Goal: Task Accomplishment & Management: Manage account settings

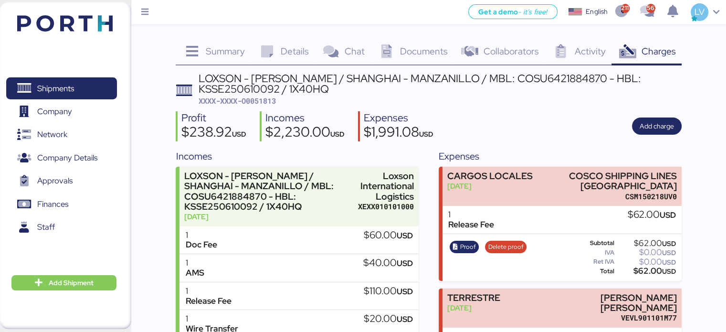
click at [474, 125] on div "Profit $238.92 USD Incomes $2,230.00 USD Expenses $1,991.08 USD Add charge" at bounding box center [429, 126] width 506 height 30
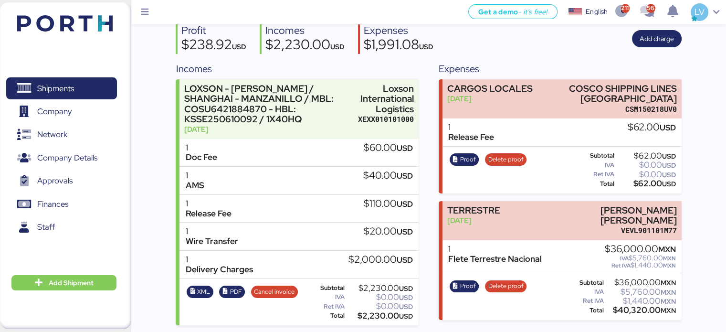
scroll to position [87, 0]
click at [107, 26] on img at bounding box center [64, 23] width 95 height 16
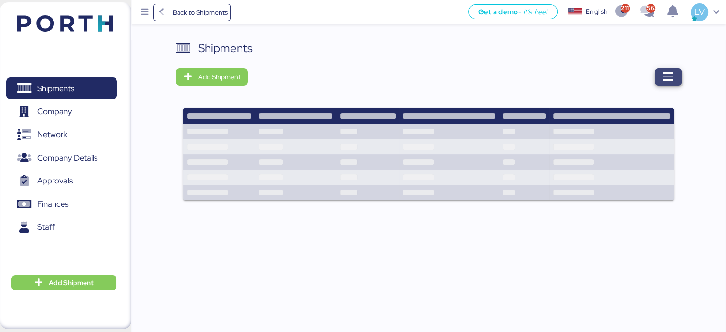
click at [676, 78] on span "button" at bounding box center [668, 76] width 27 height 17
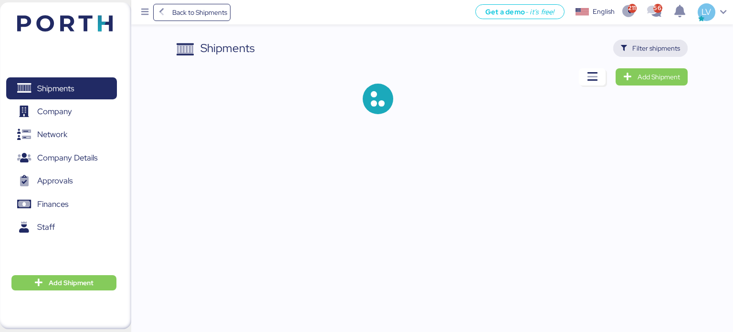
click at [662, 51] on span "Filter shipments" at bounding box center [657, 47] width 48 height 11
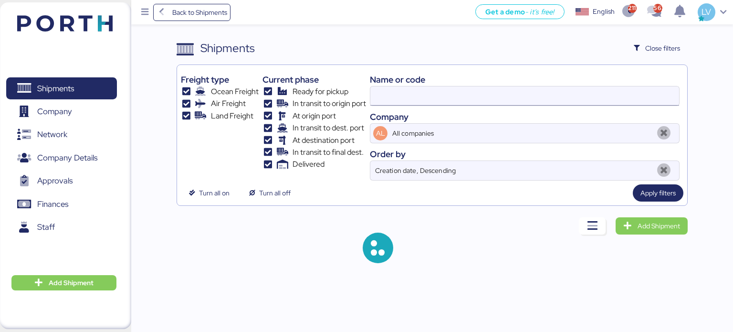
click at [569, 95] on input at bounding box center [524, 95] width 309 height 19
paste input "784-41089506;"
type input "784-41089506"
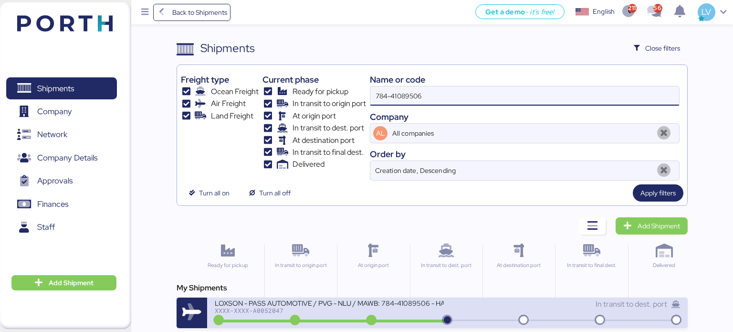
click at [255, 303] on div "LOXSON - PASS AUTOMOTIVE / PVG - NLU / MAWB: 784-41089506 - HAWB: LXN25080357" at bounding box center [329, 302] width 229 height 8
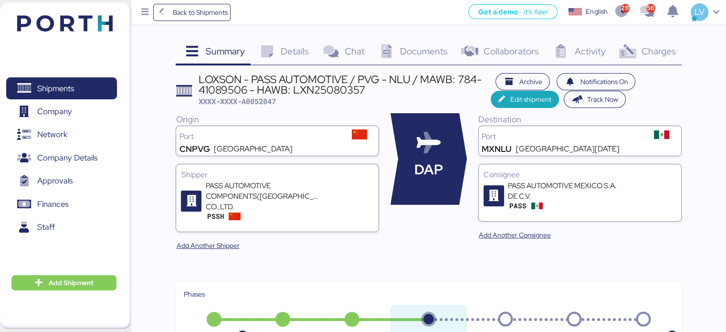
click at [661, 49] on span "Charges" at bounding box center [658, 51] width 34 height 12
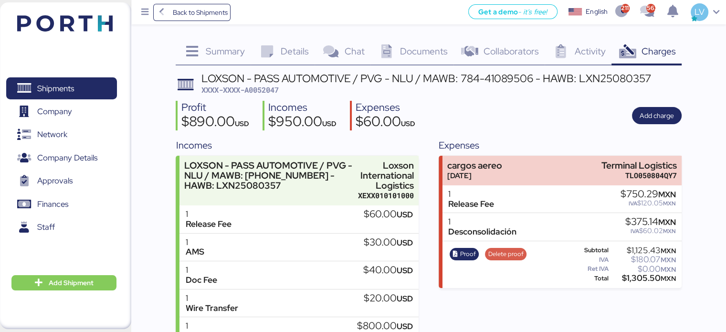
click at [502, 254] on span "Delete proof" at bounding box center [505, 254] width 35 height 11
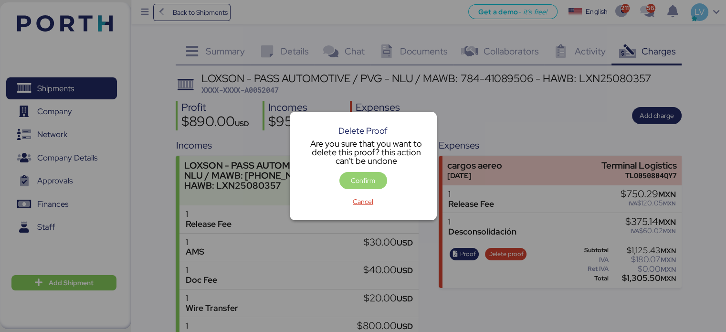
click at [366, 187] on span "Confirm" at bounding box center [363, 180] width 48 height 17
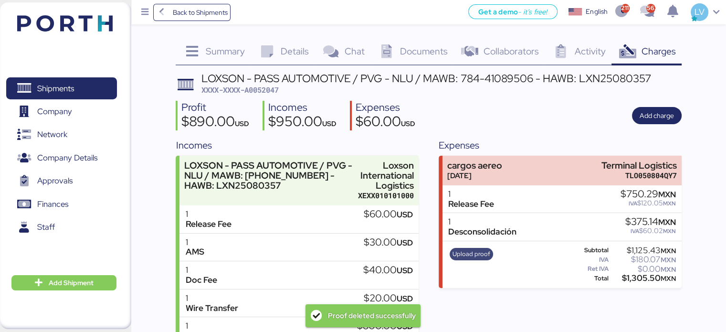
click at [476, 257] on span "Upload proof" at bounding box center [472, 254] width 38 height 11
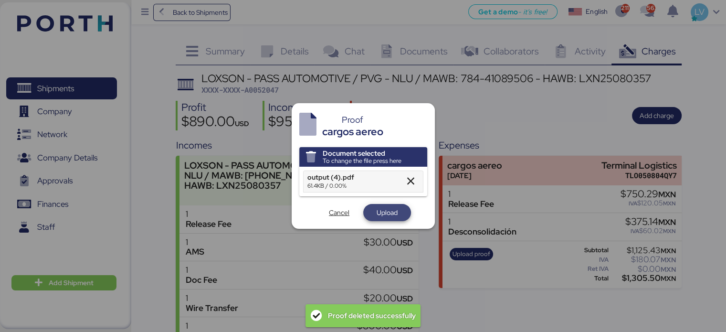
click at [389, 211] on span "Upload" at bounding box center [387, 212] width 21 height 11
